Goal: Navigation & Orientation: Find specific page/section

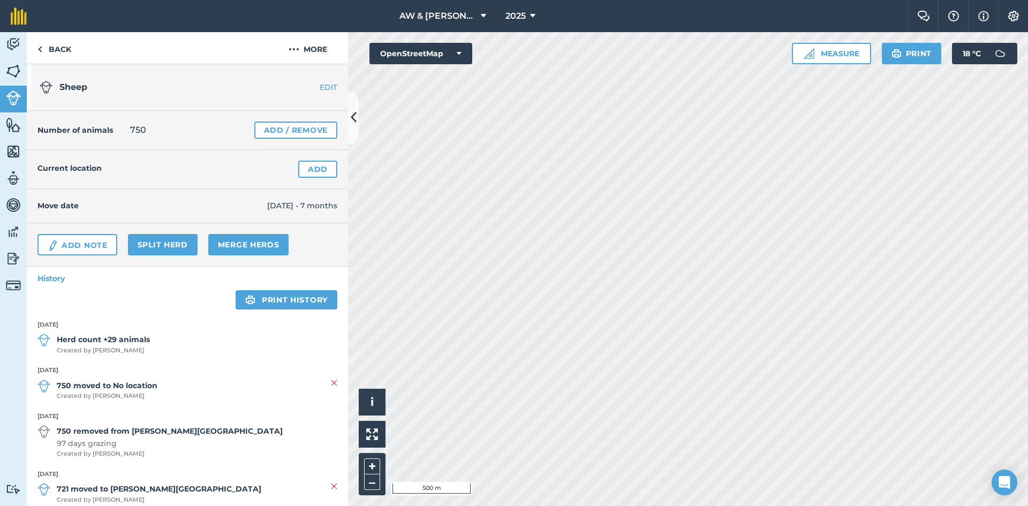
scroll to position [161, 0]
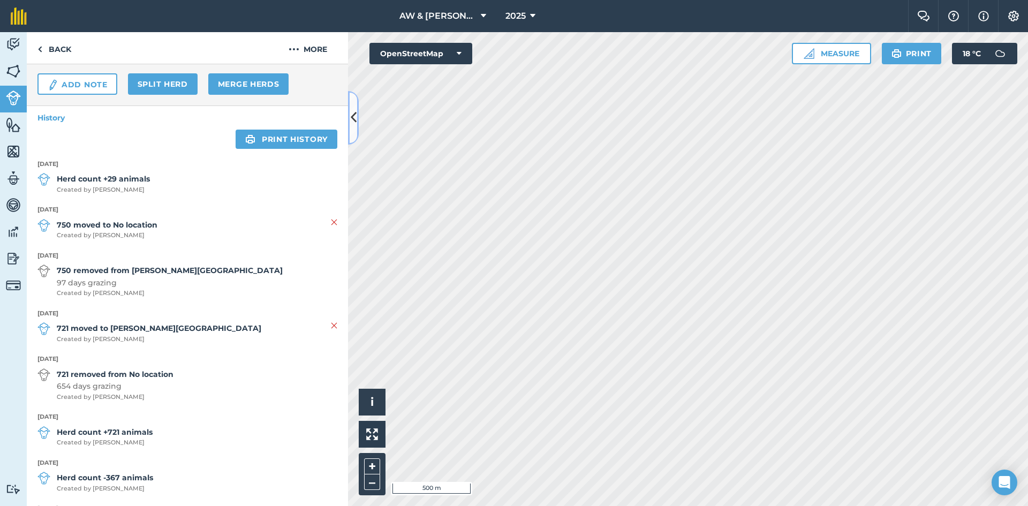
click at [354, 116] on icon at bounding box center [354, 117] width 6 height 19
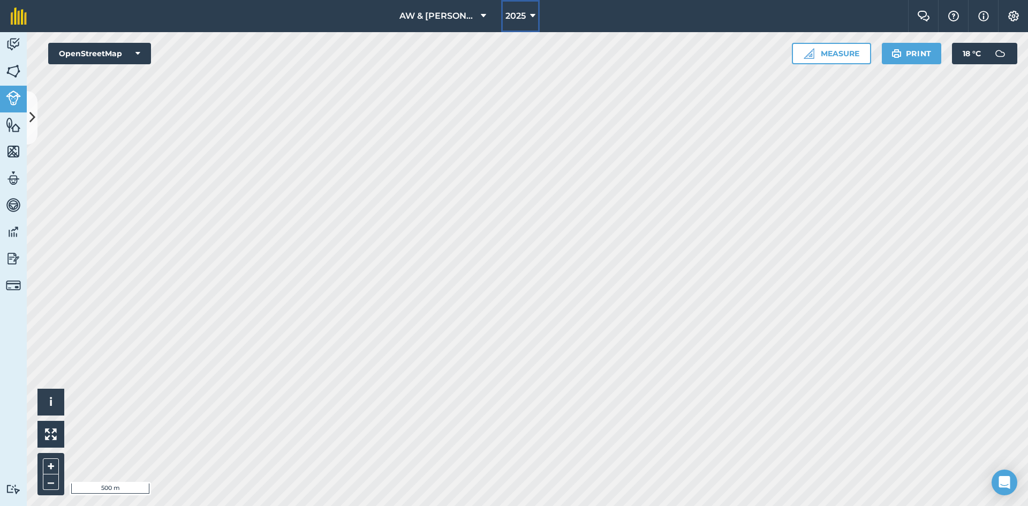
click at [528, 21] on button "2025" at bounding box center [520, 16] width 39 height 32
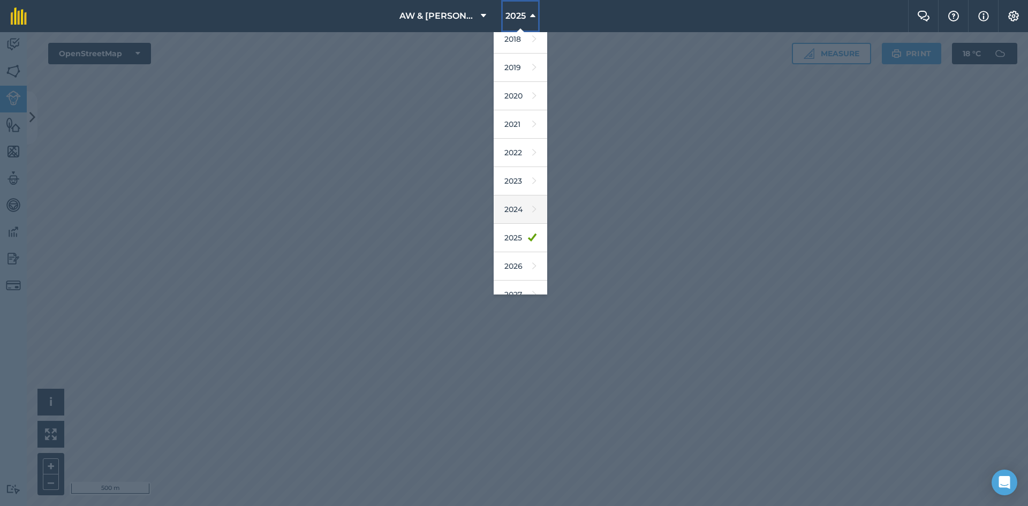
scroll to position [50, 0]
click at [521, 251] on link "2026" at bounding box center [521, 252] width 54 height 28
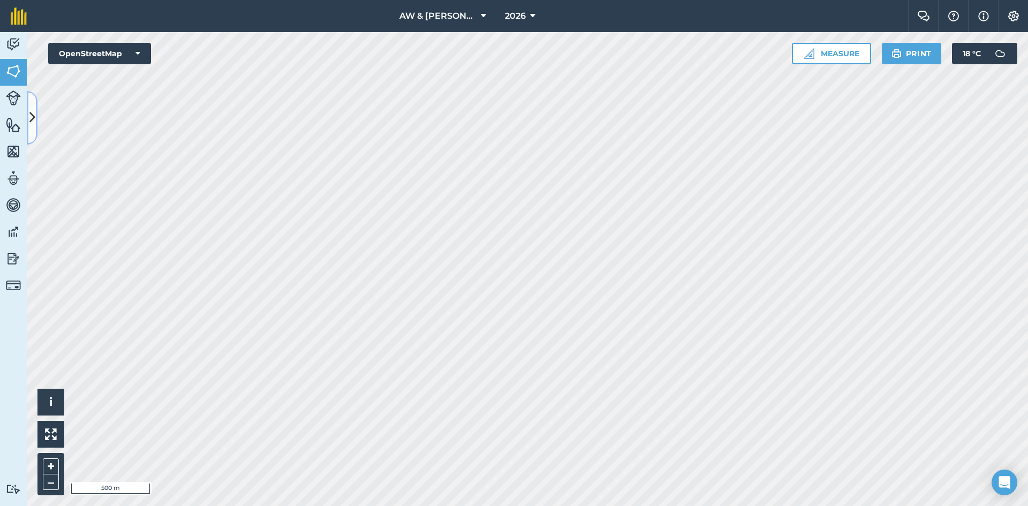
click at [32, 117] on icon at bounding box center [32, 117] width 6 height 19
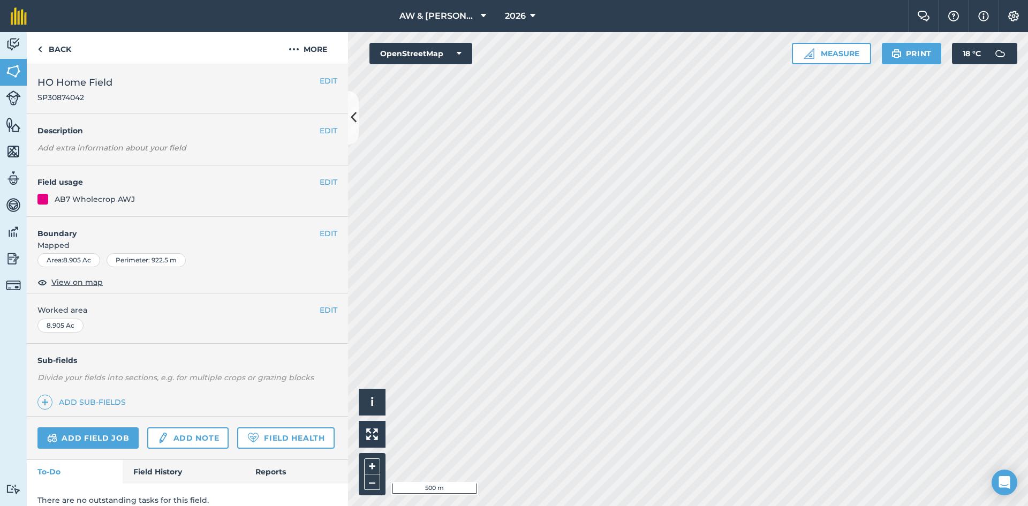
click at [601, 505] on html "AW & J Brandreth & Son 2026 Farm Chat Help Info Settings AW & J Brandreth & Son…" at bounding box center [514, 253] width 1028 height 506
click at [674, 0] on html "AW & J Brandreth & Son 2026 Farm Chat Help Info Settings AW & J Brandreth & Son…" at bounding box center [514, 253] width 1028 height 506
click at [337, 295] on div "Activity Fields Livestock Features Maps Team Vehicles Data Reporting Billing Tu…" at bounding box center [514, 269] width 1028 height 474
click at [34, 43] on link "Back" at bounding box center [54, 48] width 55 height 32
click at [44, 55] on link "Back" at bounding box center [54, 48] width 55 height 32
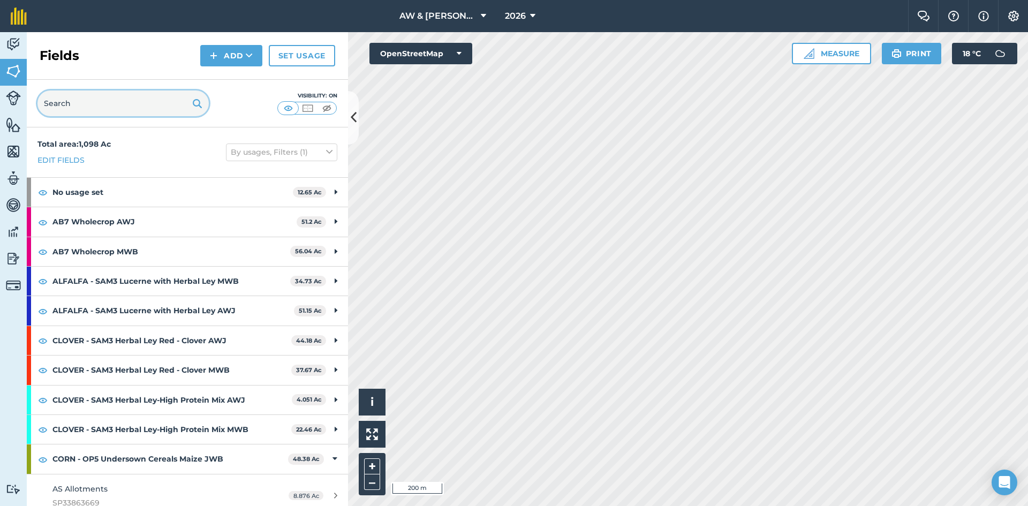
click at [114, 104] on input "text" at bounding box center [122, 103] width 171 height 26
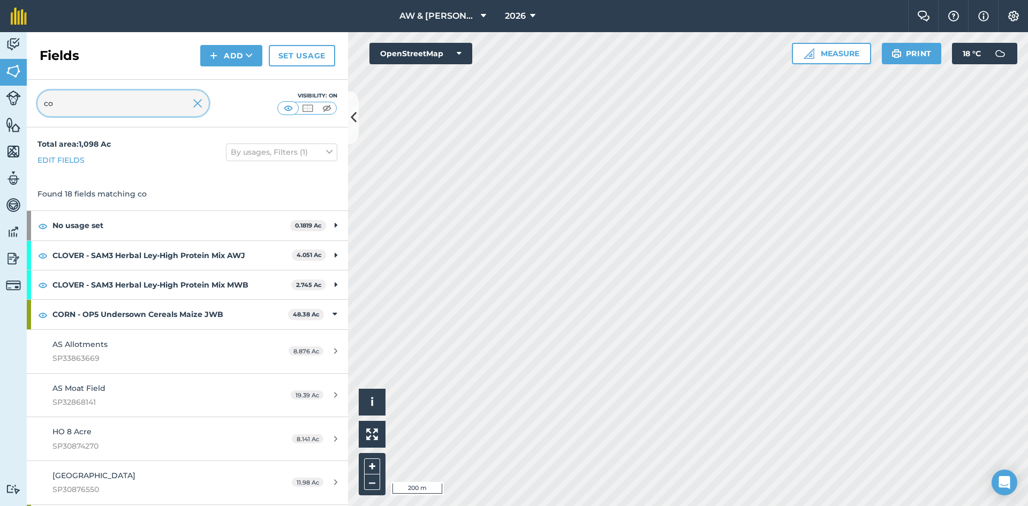
type input "c"
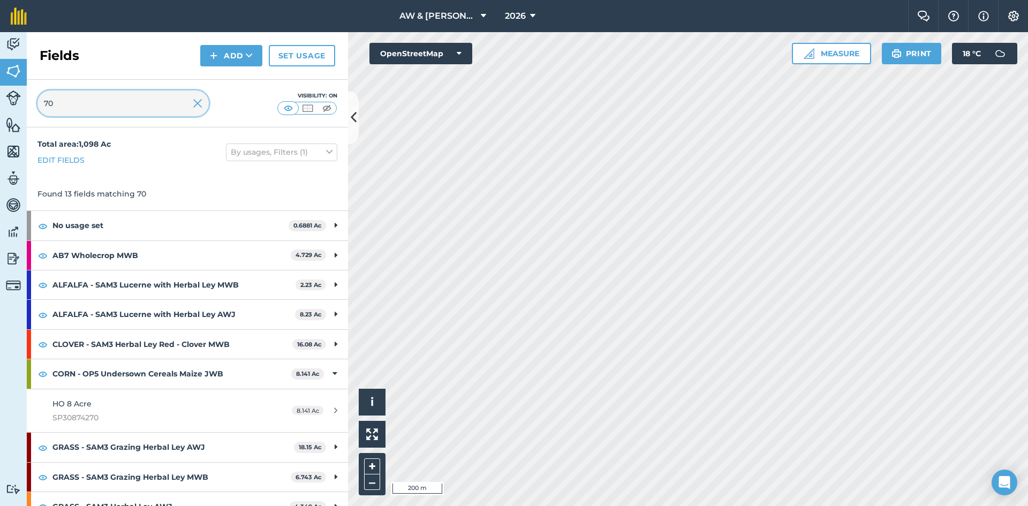
type input "7"
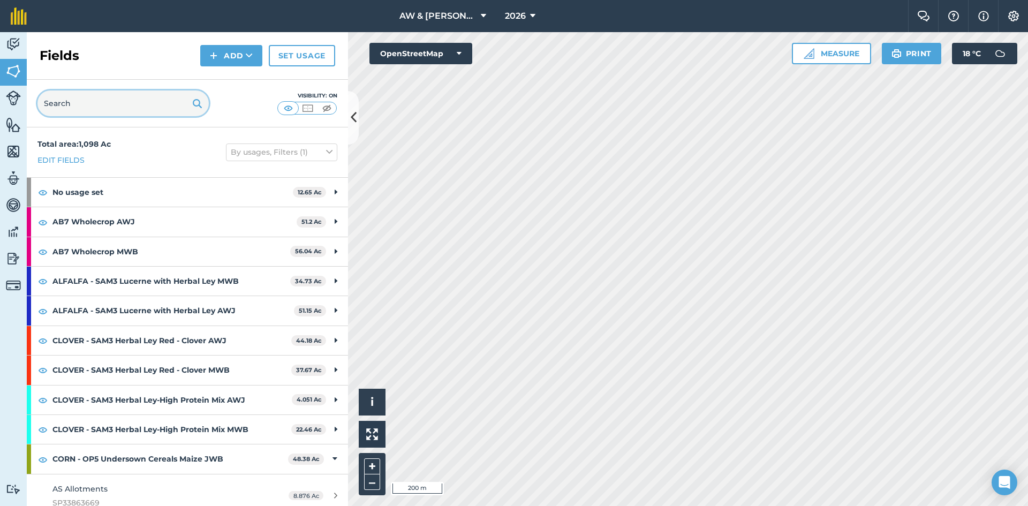
click at [116, 104] on input "text" at bounding box center [122, 103] width 171 height 26
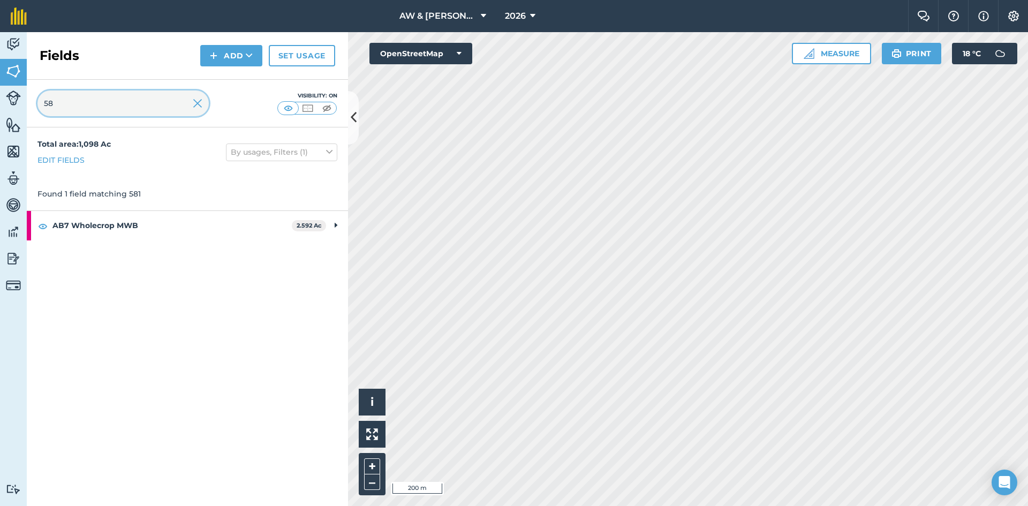
type input "5"
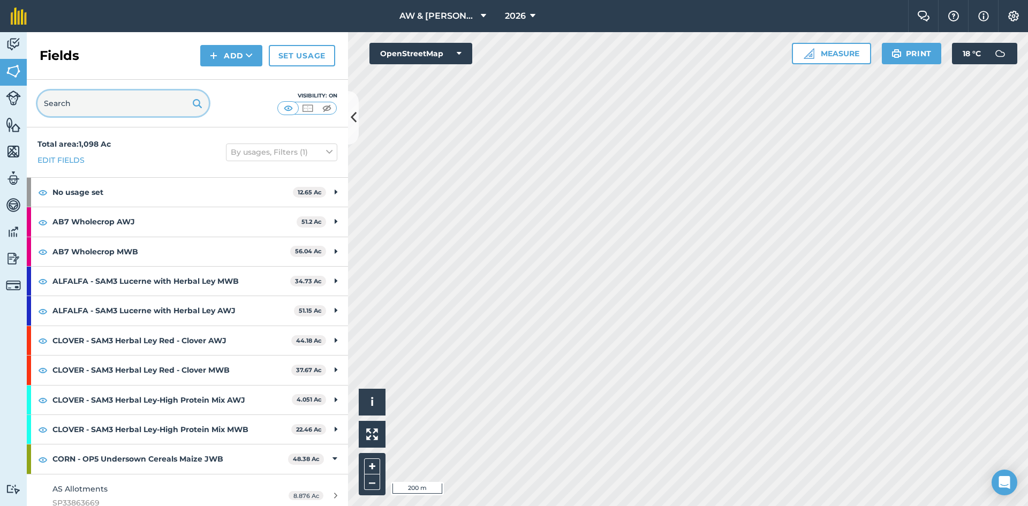
click at [135, 95] on input "text" at bounding box center [122, 103] width 171 height 26
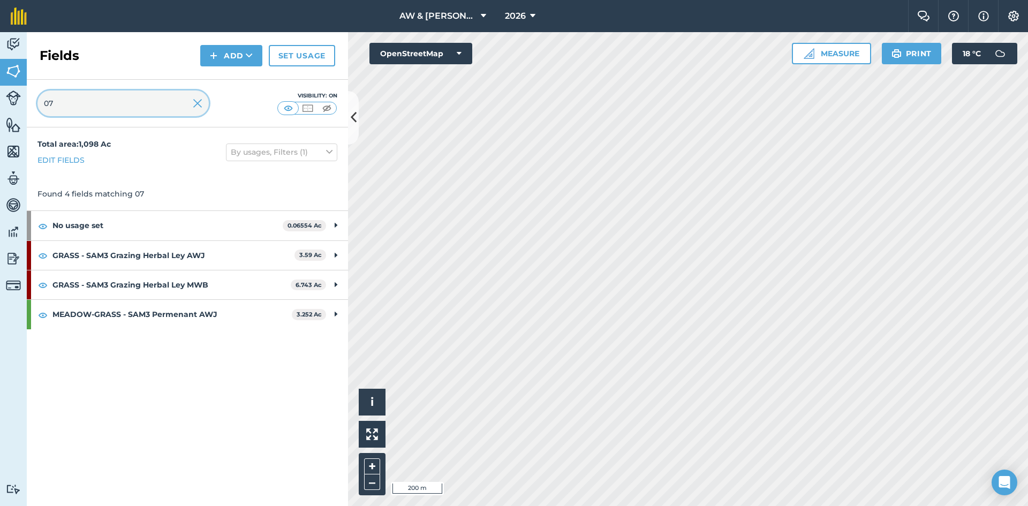
type input "0"
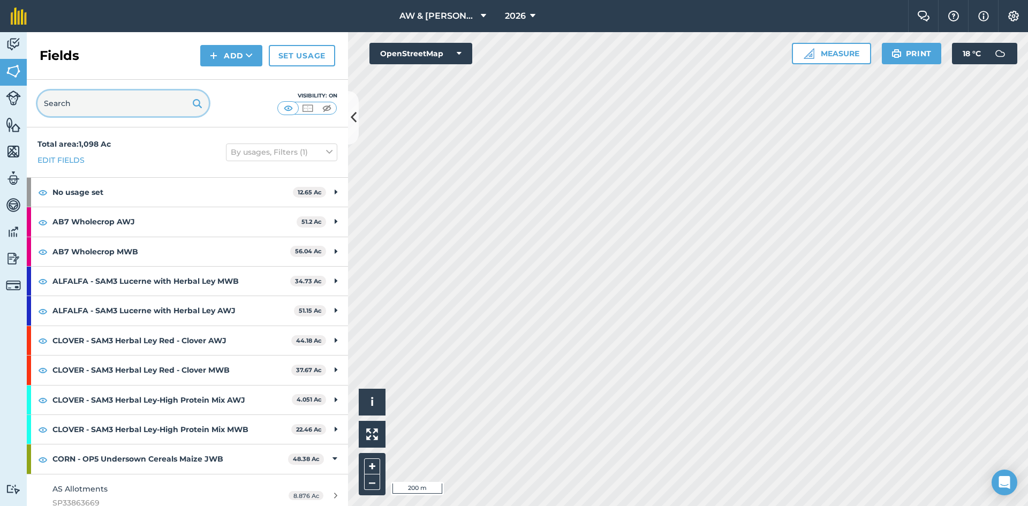
click at [101, 110] on input "text" at bounding box center [122, 103] width 171 height 26
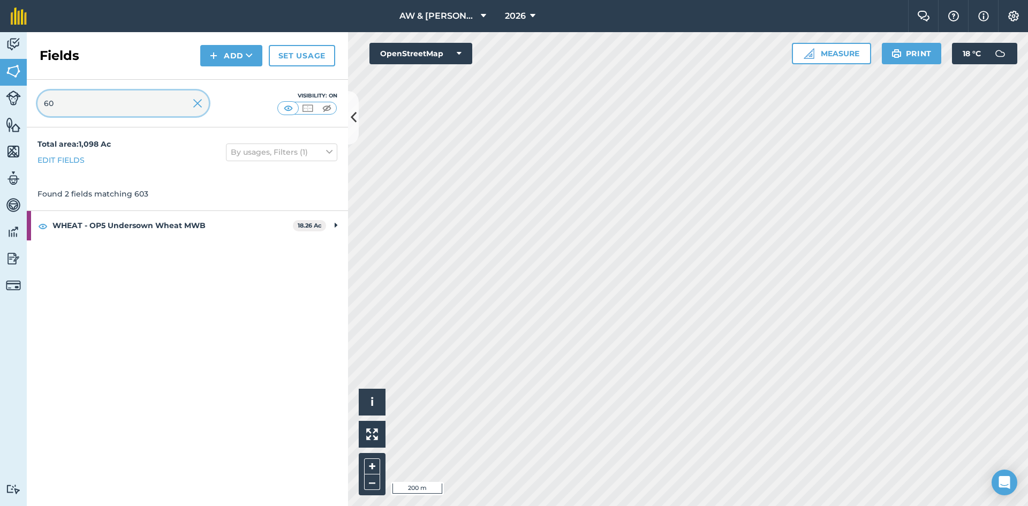
type input "6"
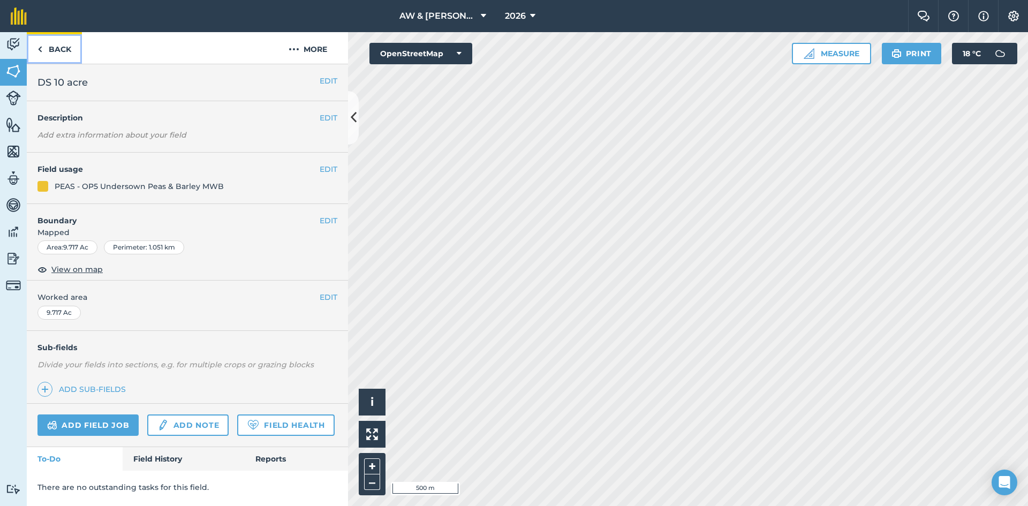
click at [44, 55] on link "Back" at bounding box center [54, 48] width 55 height 32
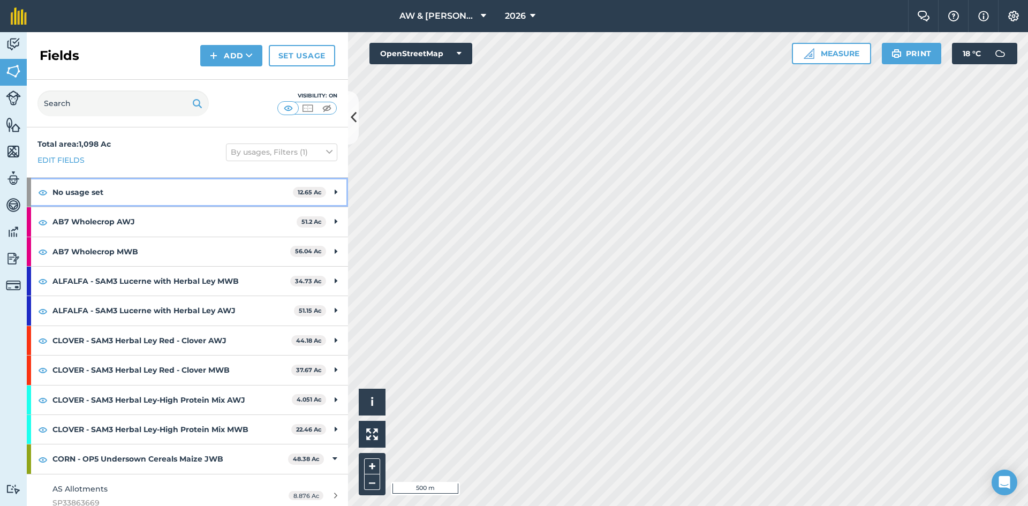
click at [168, 200] on strong "No usage set" at bounding box center [172, 192] width 240 height 29
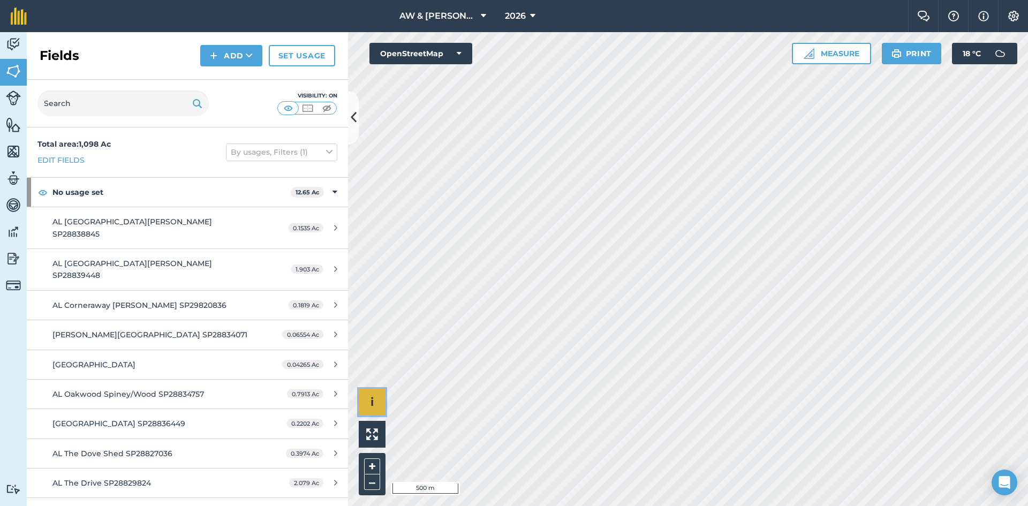
click at [367, 396] on button "i" at bounding box center [372, 402] width 27 height 27
click at [367, 396] on button "›" at bounding box center [372, 402] width 27 height 27
click at [39, 194] on img at bounding box center [43, 192] width 10 height 13
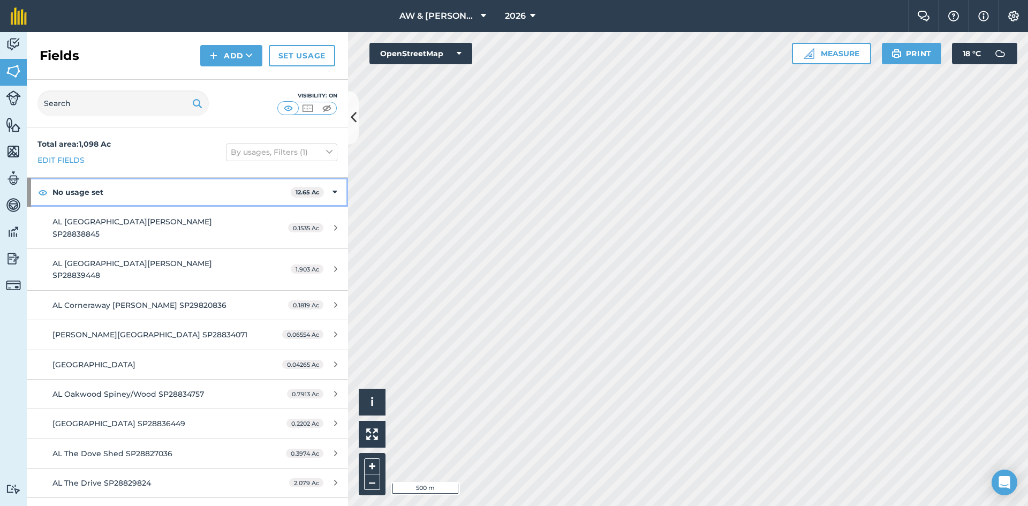
click at [189, 190] on strong "No usage set" at bounding box center [171, 192] width 238 height 29
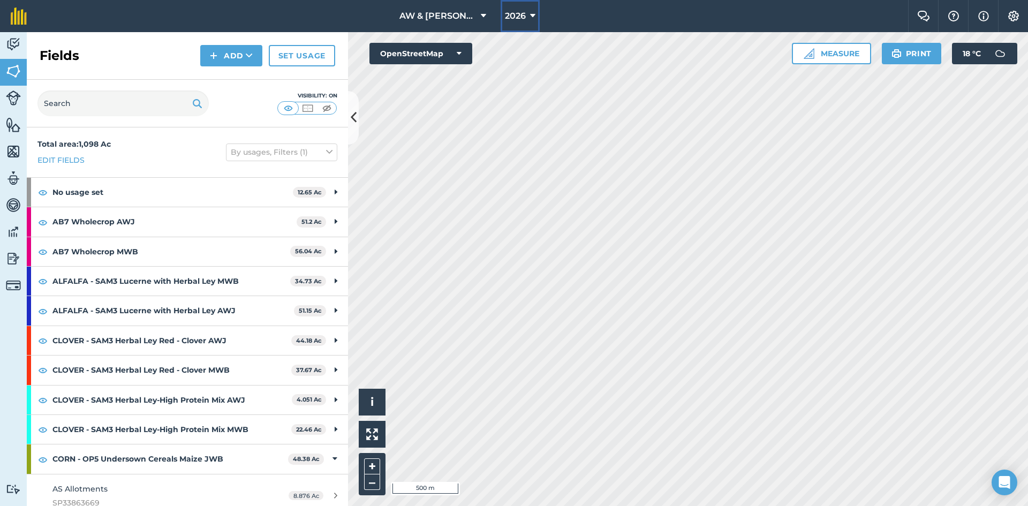
click at [537, 14] on button "2026" at bounding box center [520, 16] width 39 height 32
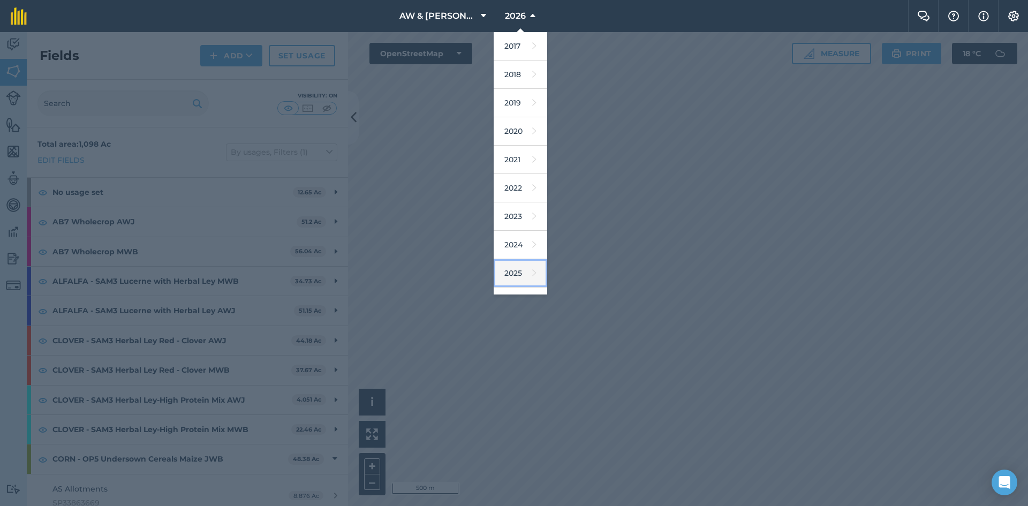
click at [512, 264] on link "2025" at bounding box center [521, 273] width 54 height 28
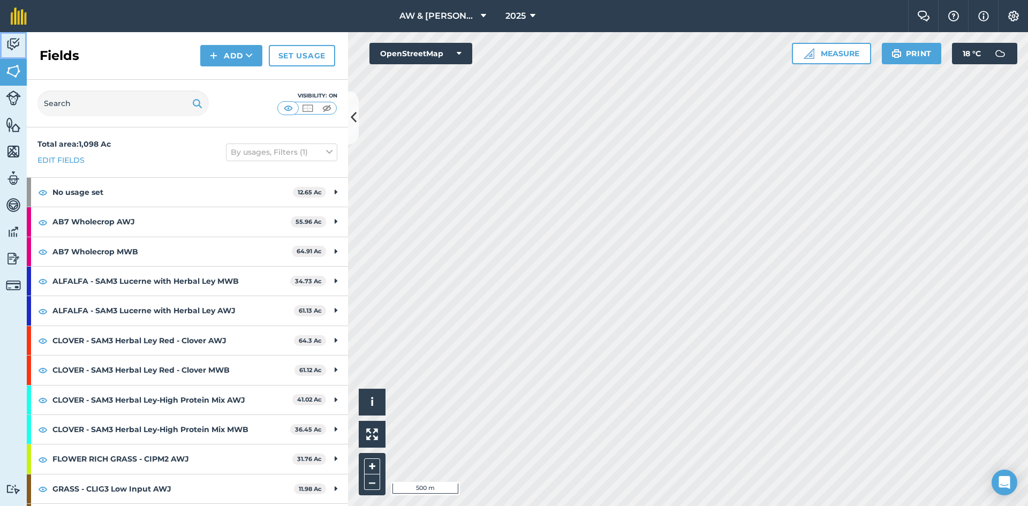
click at [9, 54] on link "Activity" at bounding box center [13, 45] width 27 height 27
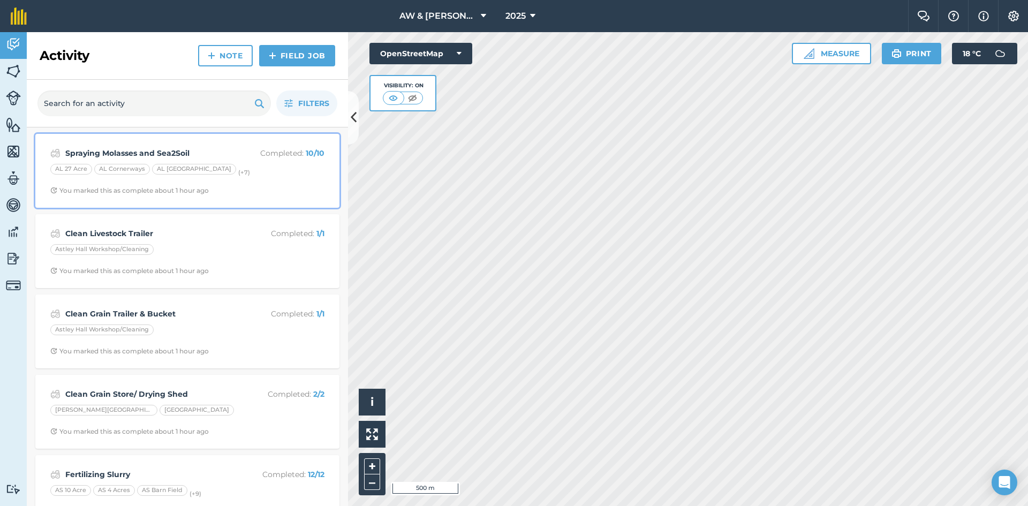
click at [230, 176] on div "AL 27 Acre AL Cornerways [GEOGRAPHIC_DATA] (+ 7 )" at bounding box center [187, 171] width 274 height 14
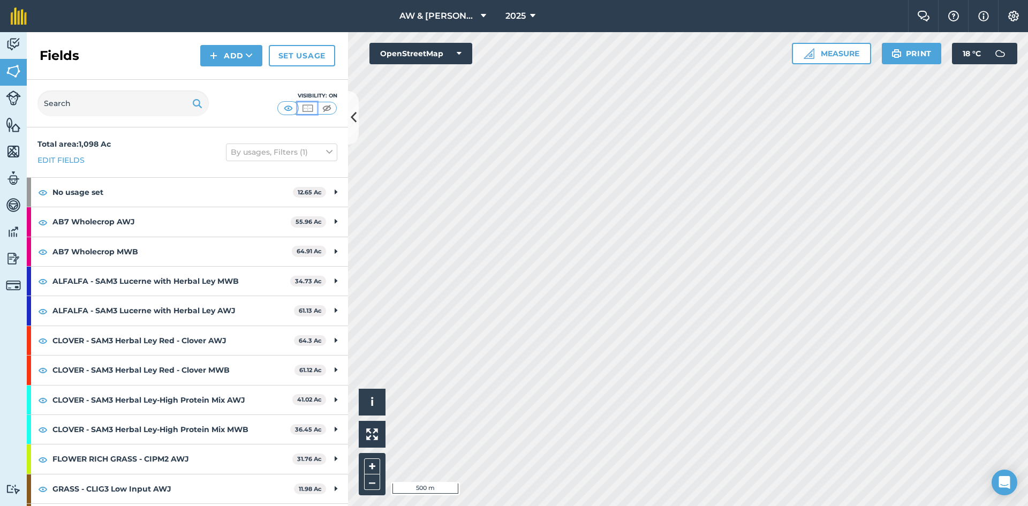
click at [306, 109] on img at bounding box center [307, 108] width 13 height 11
click at [293, 107] on img at bounding box center [288, 108] width 13 height 11
click at [324, 104] on img at bounding box center [326, 108] width 13 height 11
click at [292, 109] on img at bounding box center [288, 108] width 13 height 11
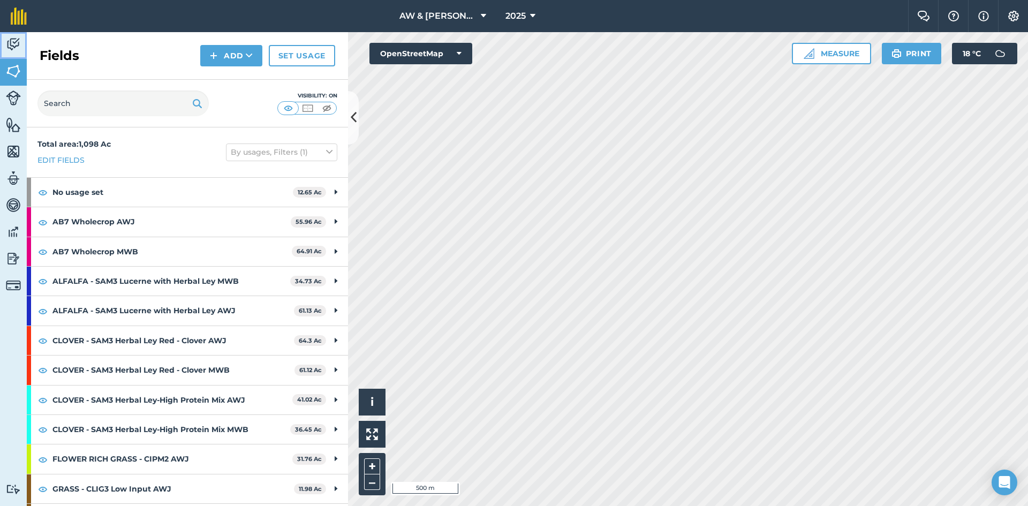
drag, startPoint x: 18, startPoint y: 43, endPoint x: 26, endPoint y: 51, distance: 11.0
click at [18, 43] on img at bounding box center [13, 44] width 15 height 16
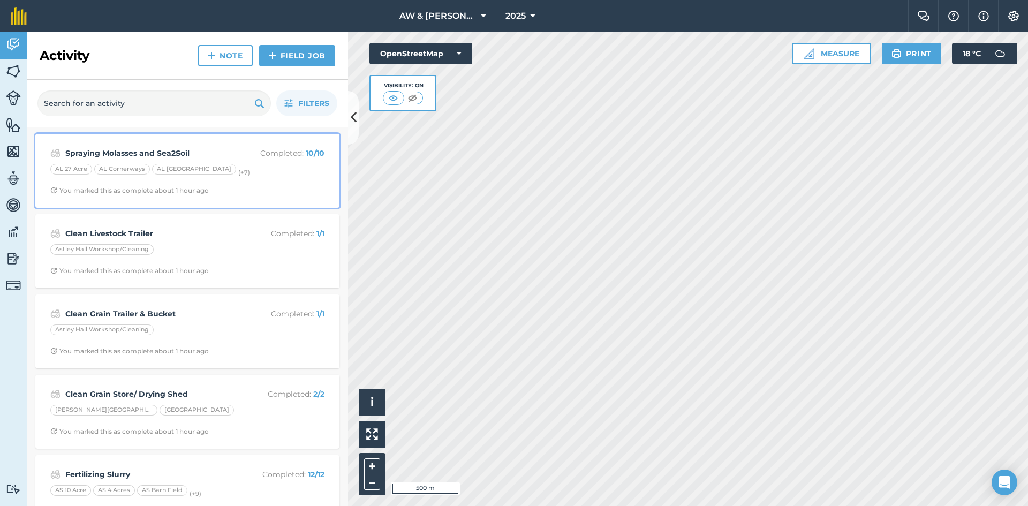
click at [245, 177] on div "AL 27 Acre AL Cornerways [GEOGRAPHIC_DATA] (+ 7 )" at bounding box center [187, 171] width 274 height 14
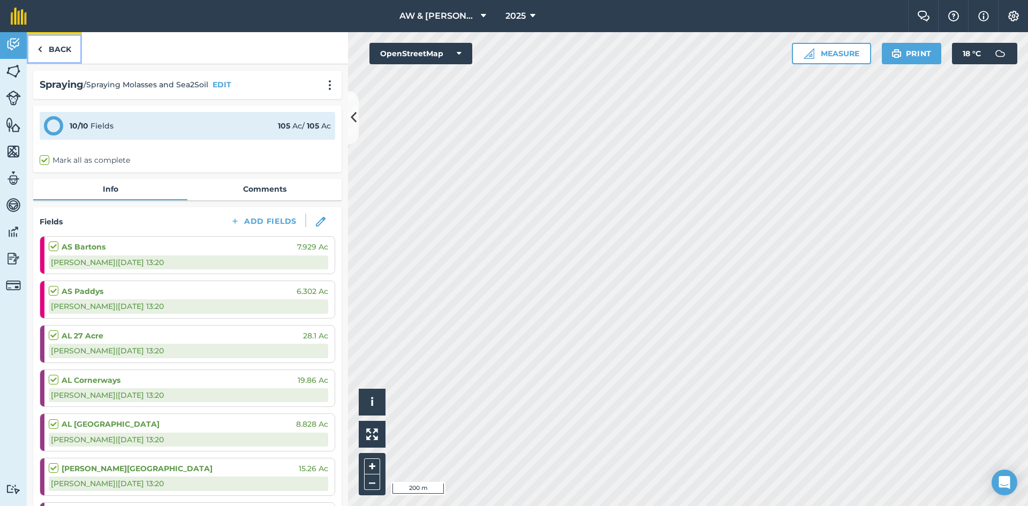
click at [63, 43] on link "Back" at bounding box center [54, 48] width 55 height 32
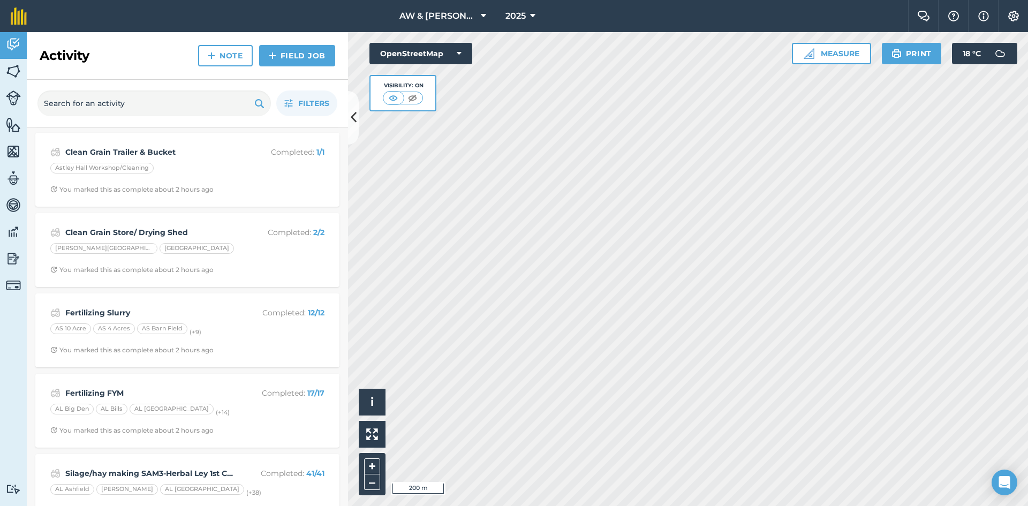
scroll to position [214, 0]
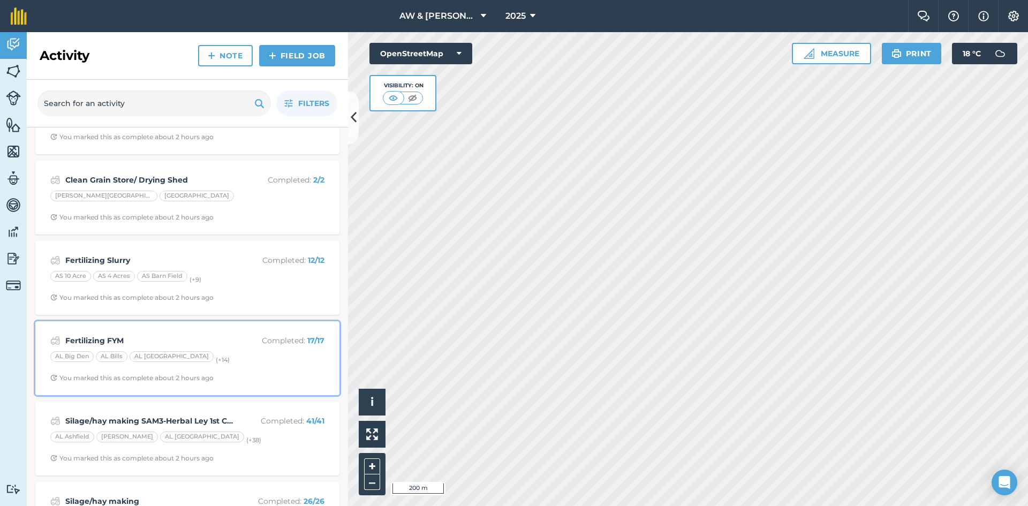
click at [179, 346] on strong "Fertilizing FYM" at bounding box center [150, 341] width 170 height 12
